Goal: Information Seeking & Learning: Learn about a topic

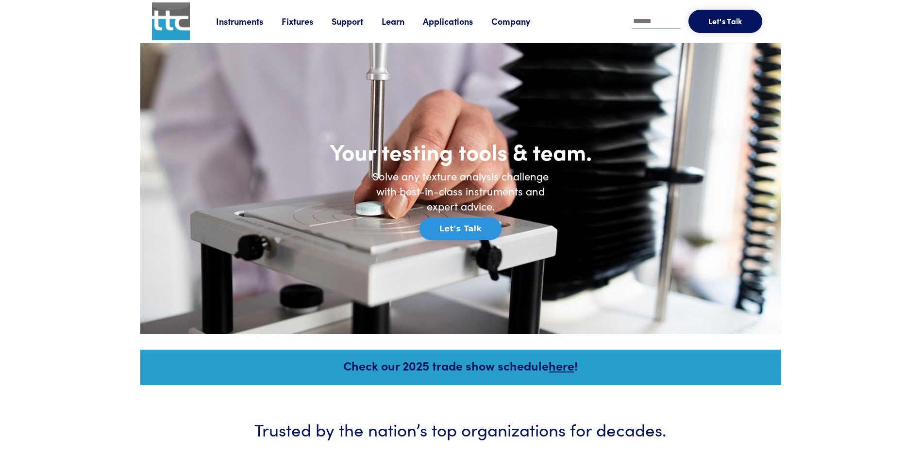
click at [646, 20] on input "text" at bounding box center [656, 22] width 49 height 15
type input "******"
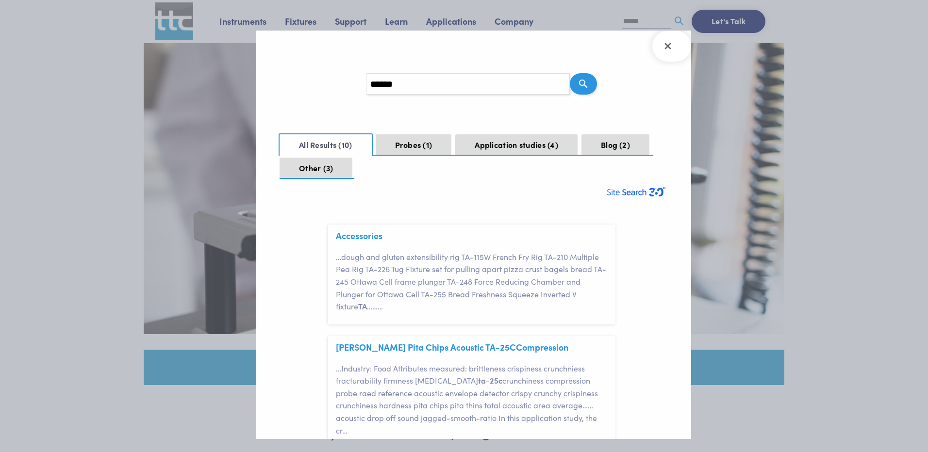
scroll to position [29, 0]
click at [418, 148] on button "Probes 1" at bounding box center [414, 144] width 76 height 21
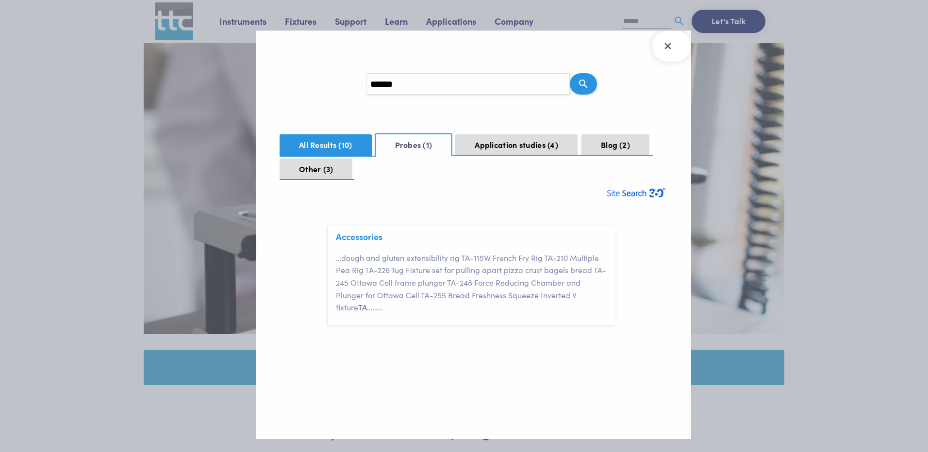
click at [330, 138] on button "All Results 10" at bounding box center [326, 144] width 92 height 21
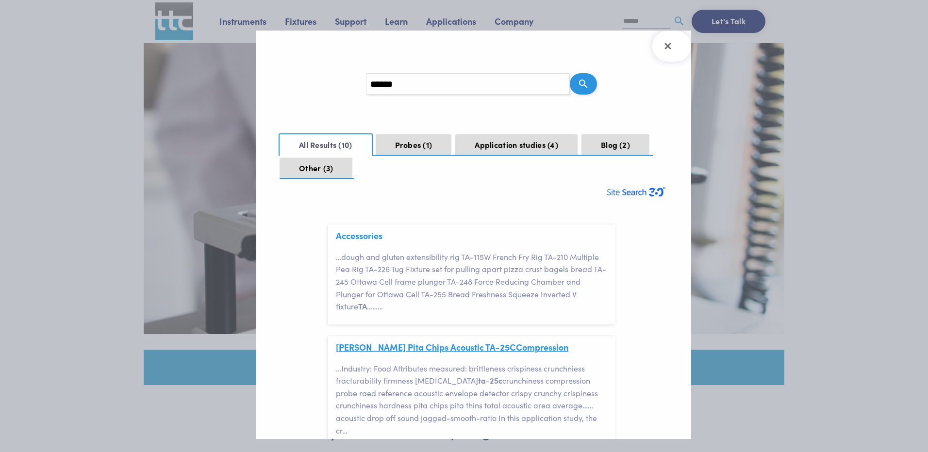
click at [371, 344] on link "[PERSON_NAME] Pita Chips Acoustic TA- 25C Compression" at bounding box center [452, 347] width 232 height 12
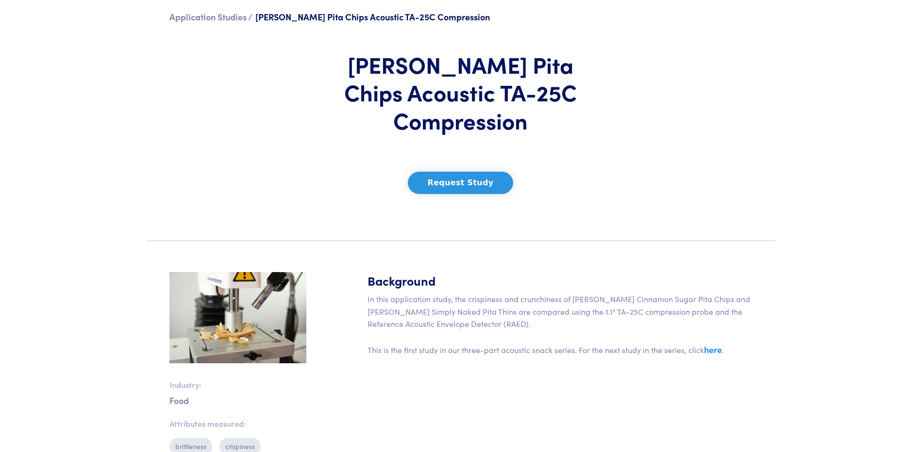
scroll to position [81, 0]
